Goal: Navigation & Orientation: Find specific page/section

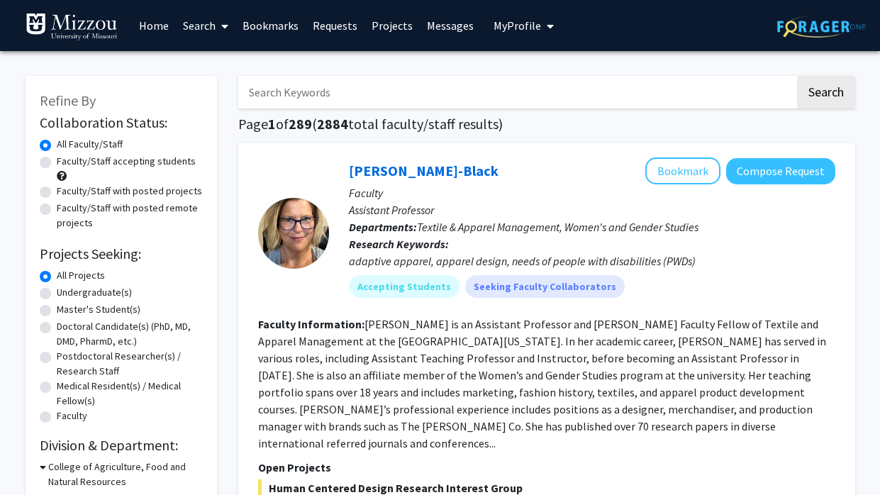
click at [460, 23] on link "Messages" at bounding box center [450, 26] width 61 height 50
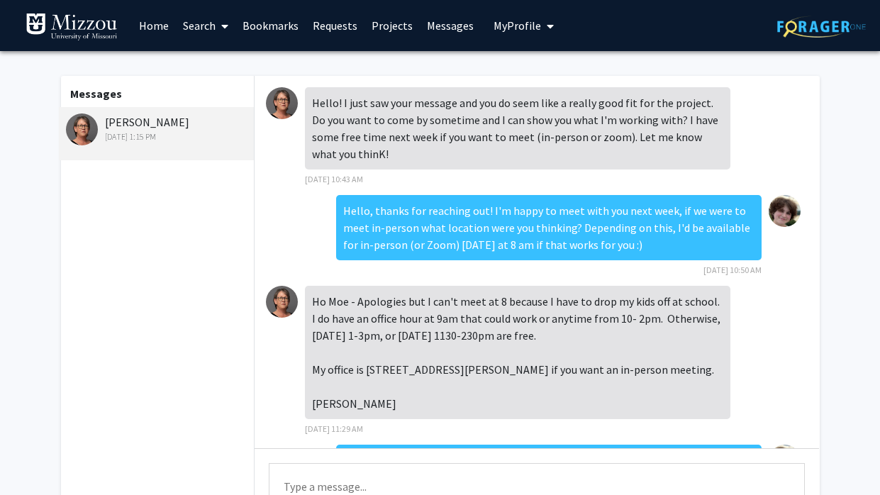
click at [262, 26] on link "Bookmarks" at bounding box center [270, 26] width 70 height 50
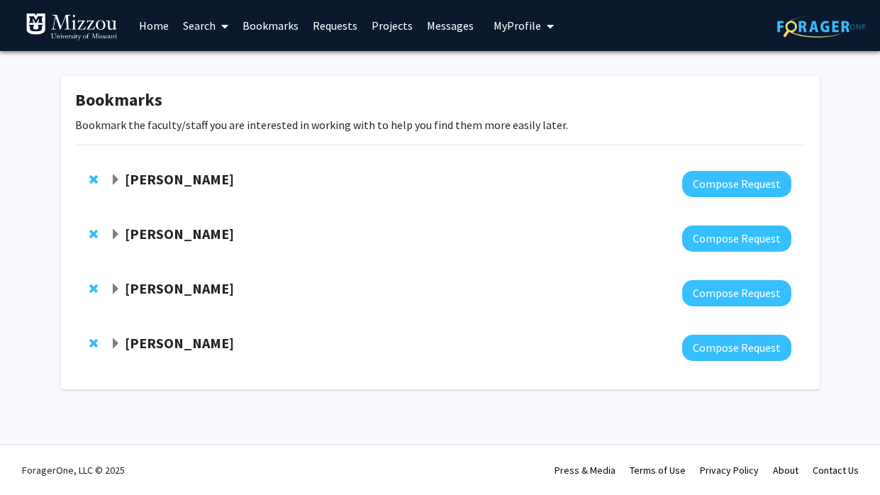
click at [116, 182] on span "Expand Carolyn Orbann Bookmark" at bounding box center [115, 179] width 11 height 11
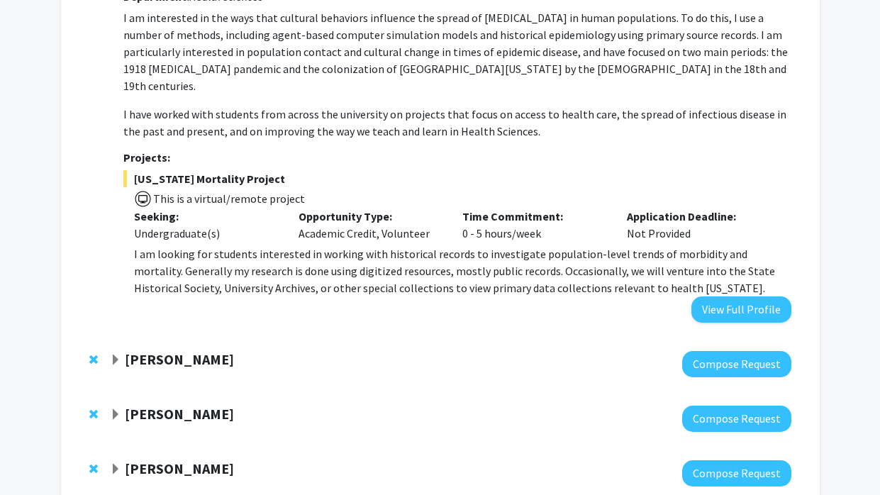
scroll to position [215, 0]
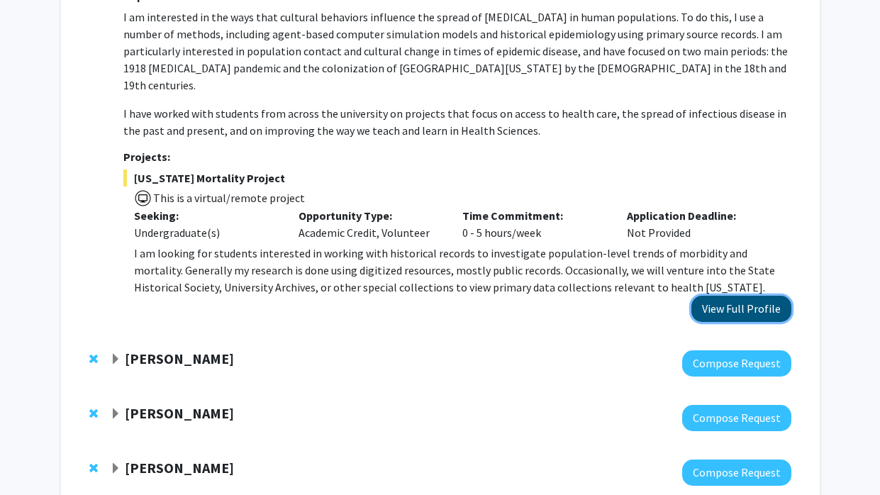
click at [762, 296] on button "View Full Profile" at bounding box center [742, 309] width 100 height 26
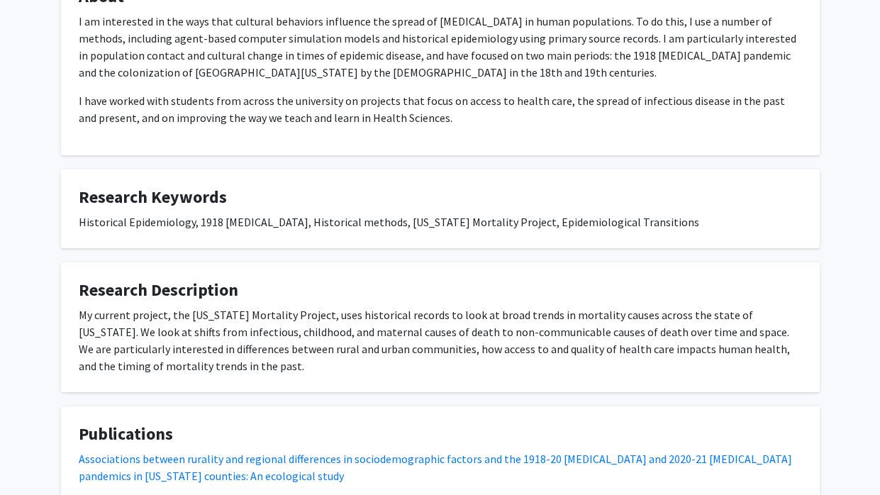
scroll to position [511, 0]
